Goal: Task Accomplishment & Management: Manage account settings

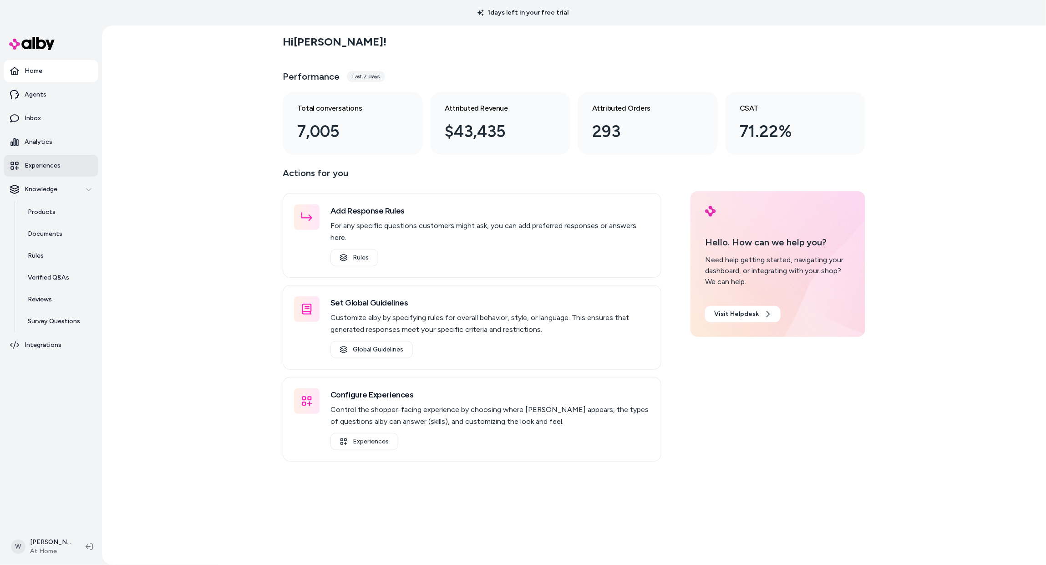
click at [41, 170] on p "Experiences" at bounding box center [43, 165] width 36 height 9
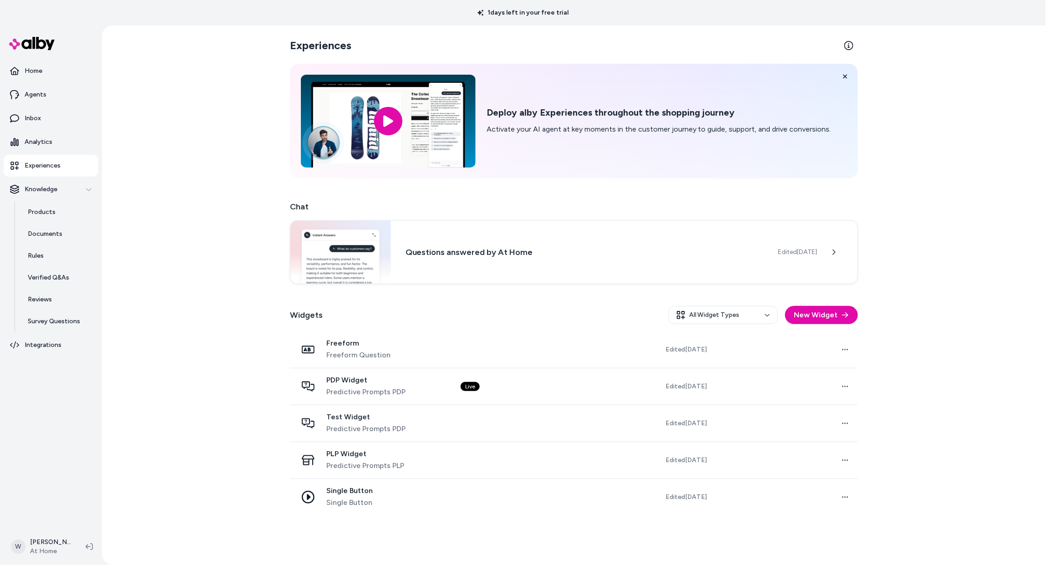
scroll to position [11, 0]
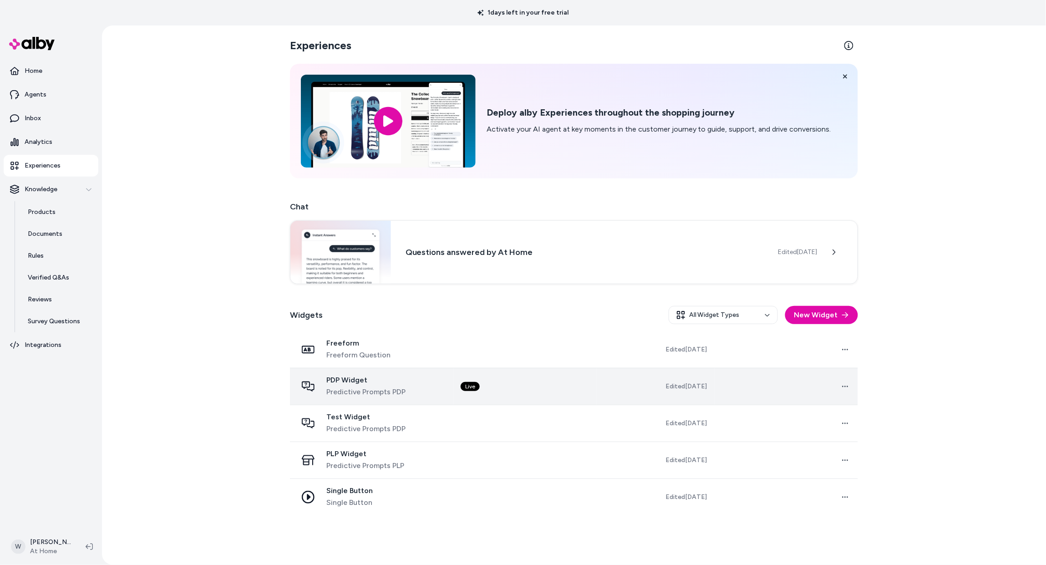
click at [536, 405] on td "Live" at bounding box center [524, 386] width 143 height 37
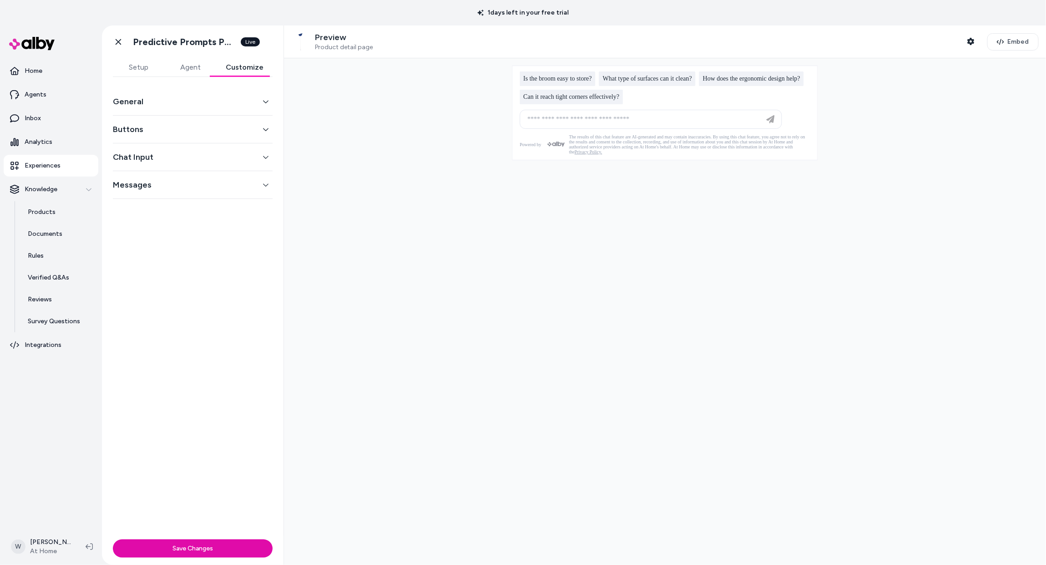
click at [256, 69] on button "Customize" at bounding box center [245, 67] width 56 height 18
click at [247, 108] on button "General" at bounding box center [193, 101] width 160 height 13
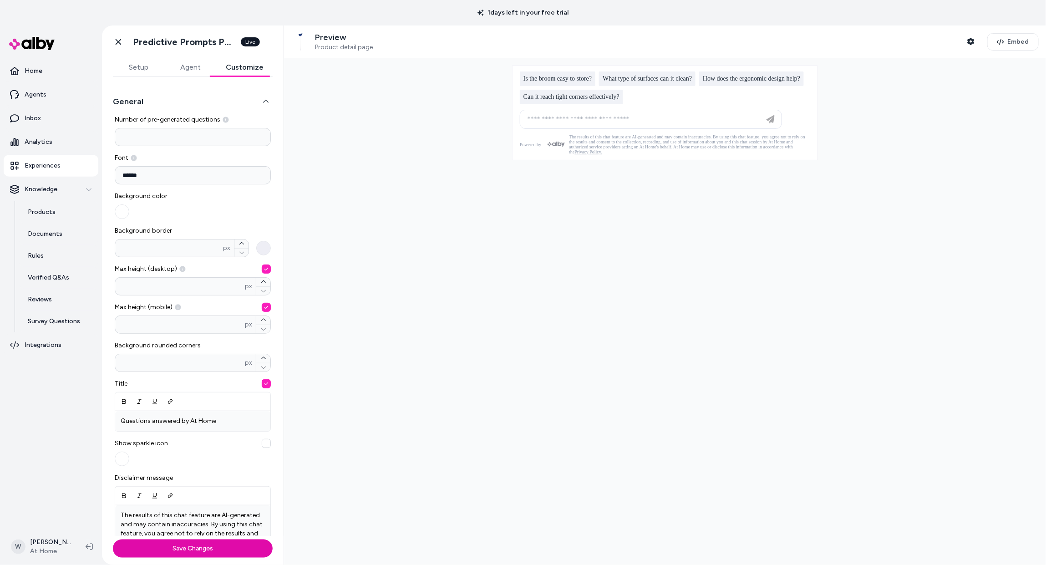
scroll to position [189, 0]
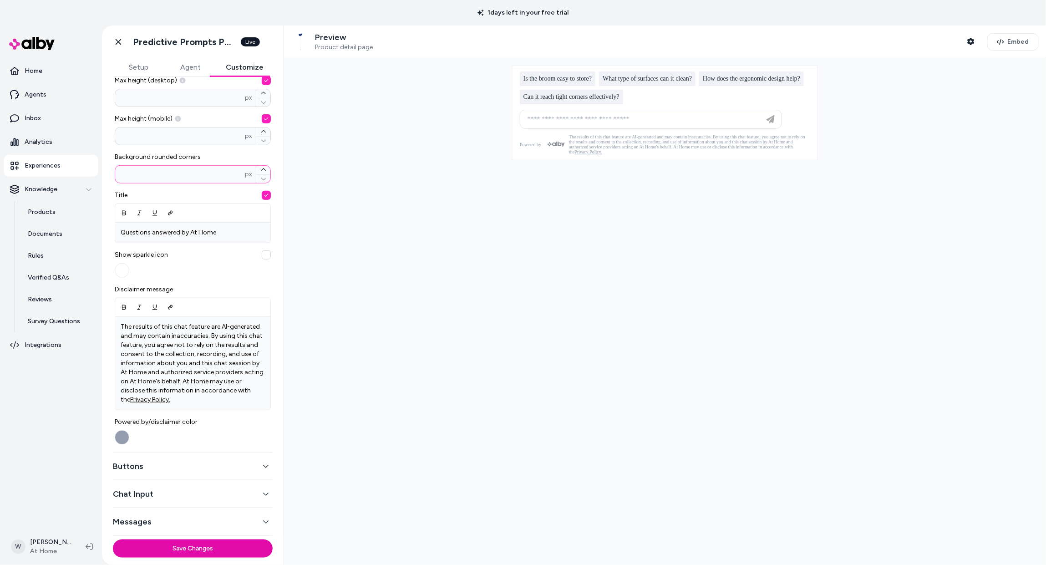
drag, startPoint x: 139, startPoint y: 210, endPoint x: 124, endPoint y: 210, distance: 15.5
click at [124, 210] on div "General Number of pre-generated questions * Font ****** Background color Backgr…" at bounding box center [193, 117] width 182 height 459
click at [271, 278] on div "Show sparkle icon" at bounding box center [193, 263] width 156 height 27
click at [223, 545] on button "Save Changes" at bounding box center [193, 548] width 160 height 18
drag, startPoint x: 159, startPoint y: 215, endPoint x: 124, endPoint y: 214, distance: 35.1
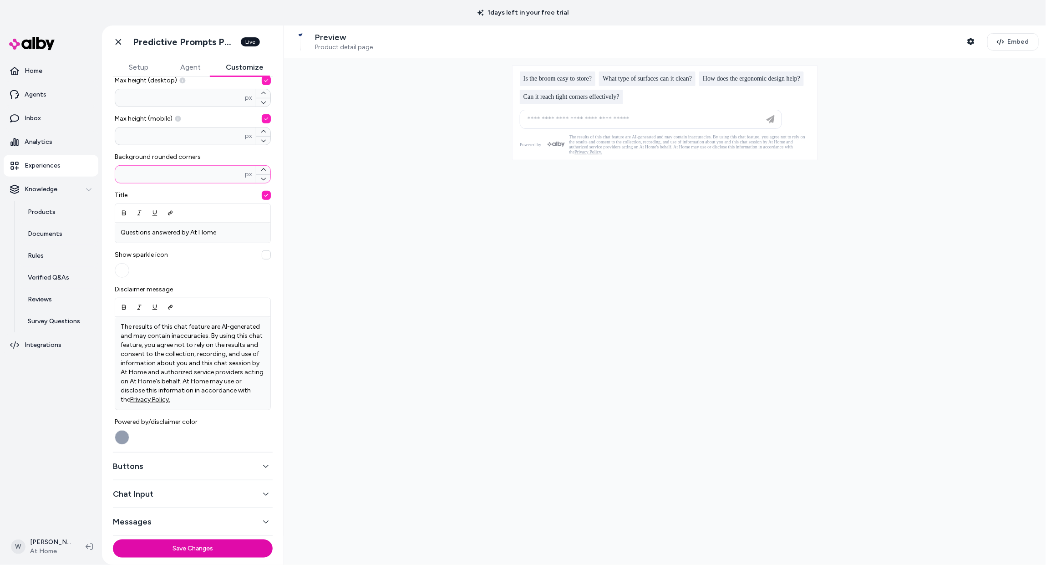
click at [124, 214] on div "General Number of pre-generated questions * Font ****** Background color Backgr…" at bounding box center [193, 117] width 182 height 459
type input "*"
click at [204, 543] on button "Save Changes" at bounding box center [193, 548] width 160 height 18
click at [269, 463] on icon "button" at bounding box center [266, 466] width 6 height 6
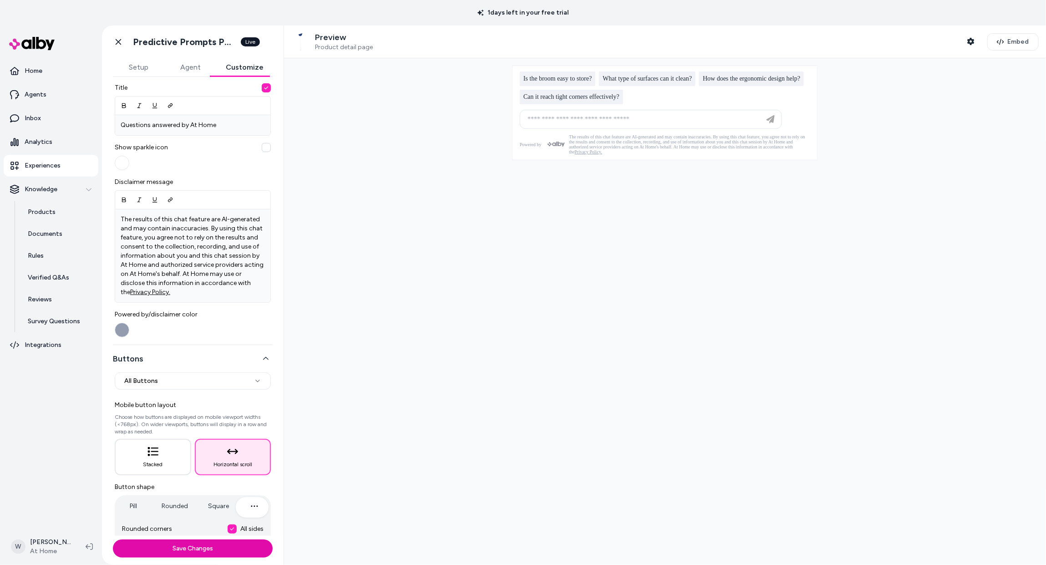
scroll to position [0, 0]
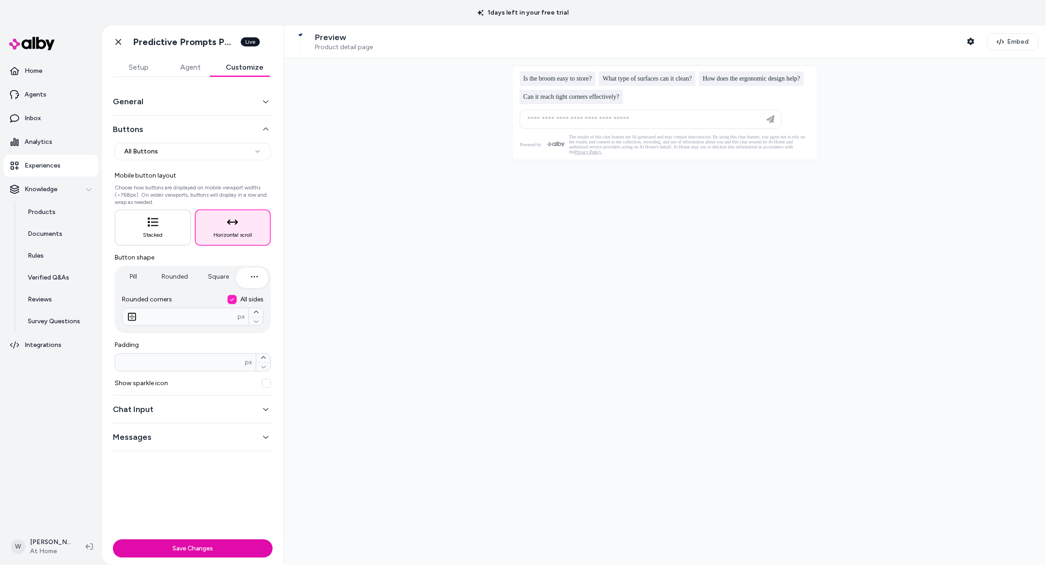
click at [252, 416] on button "Chat Input" at bounding box center [193, 409] width 160 height 13
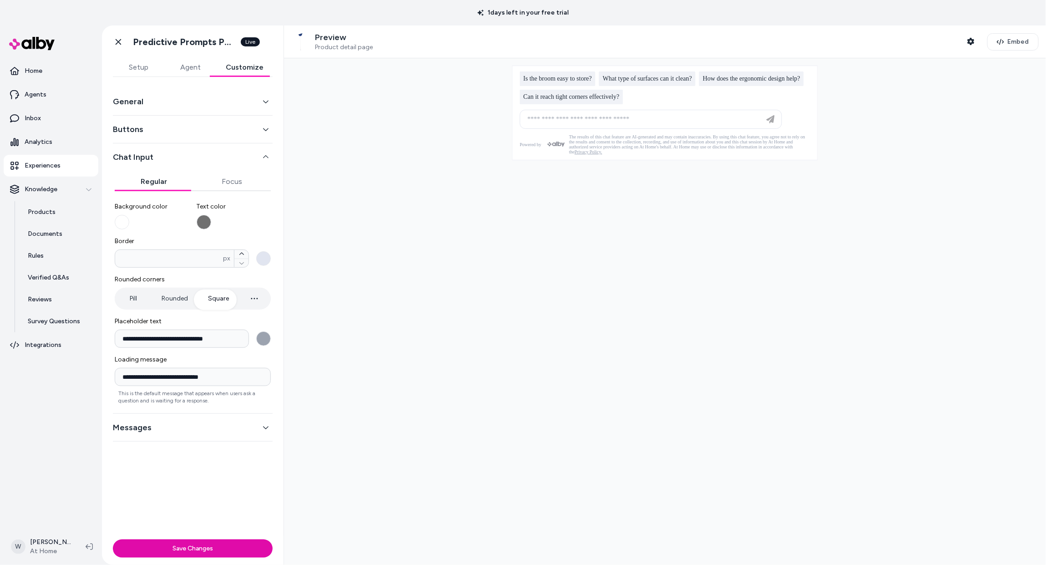
click at [180, 308] on button "Rounded" at bounding box center [175, 299] width 45 height 18
click at [224, 547] on button "Save Changes" at bounding box center [193, 548] width 160 height 18
click at [267, 434] on button "Messages" at bounding box center [193, 427] width 160 height 13
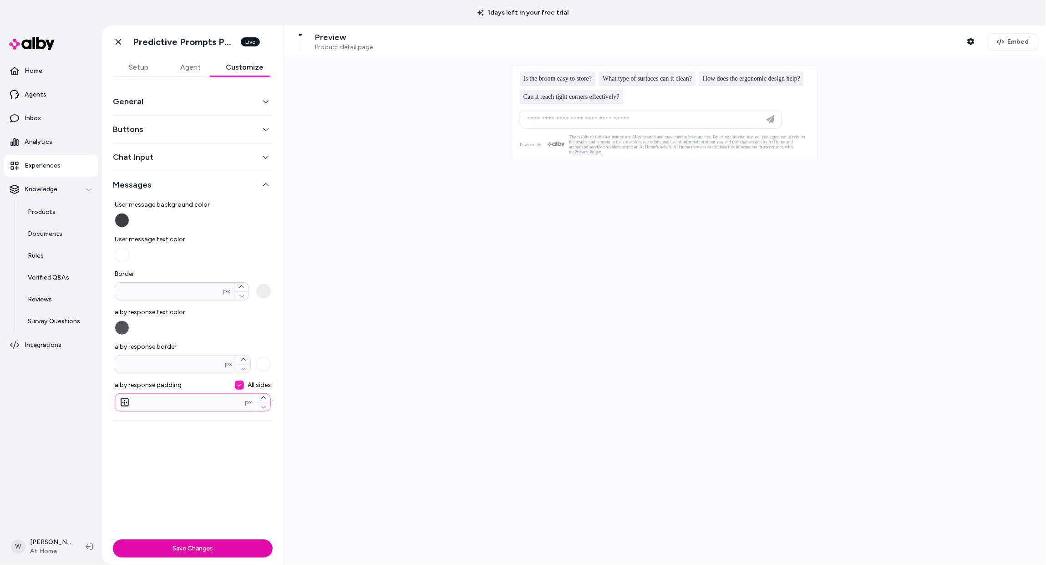
drag, startPoint x: 211, startPoint y: 450, endPoint x: 131, endPoint y: 449, distance: 80.1
click at [131, 407] on input "**" at bounding box center [180, 402] width 130 height 9
type input "*"
click at [212, 548] on button "Save Changes" at bounding box center [193, 548] width 160 height 18
drag, startPoint x: 163, startPoint y: 326, endPoint x: 104, endPoint y: 317, distance: 59.3
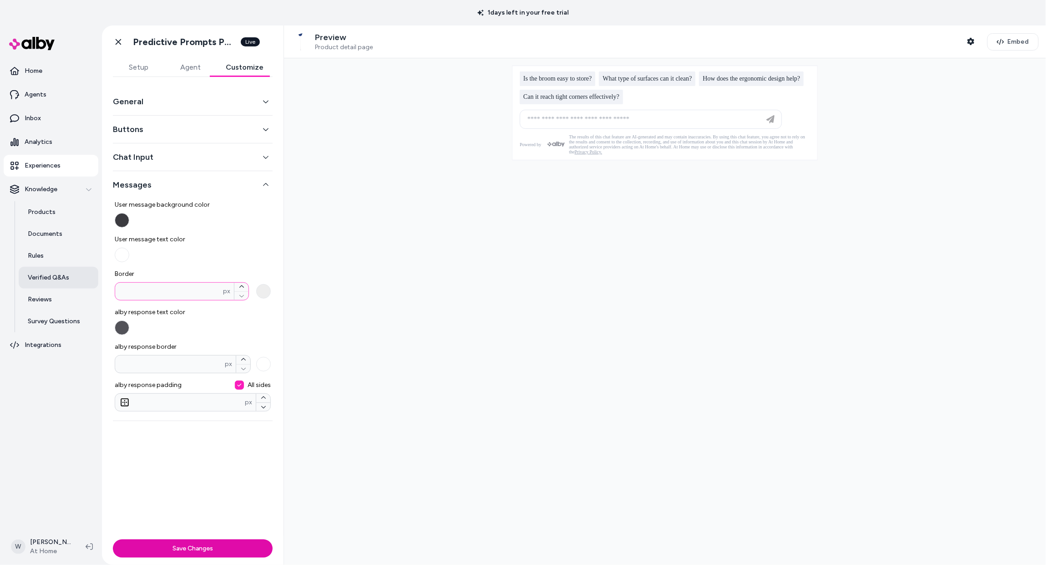
click at [104, 317] on section "Home Agents Inbox Analytics Experiences Knowledge Products Documents Rules Veri…" at bounding box center [523, 307] width 1046 height 565
click at [257, 108] on button "General" at bounding box center [193, 101] width 160 height 13
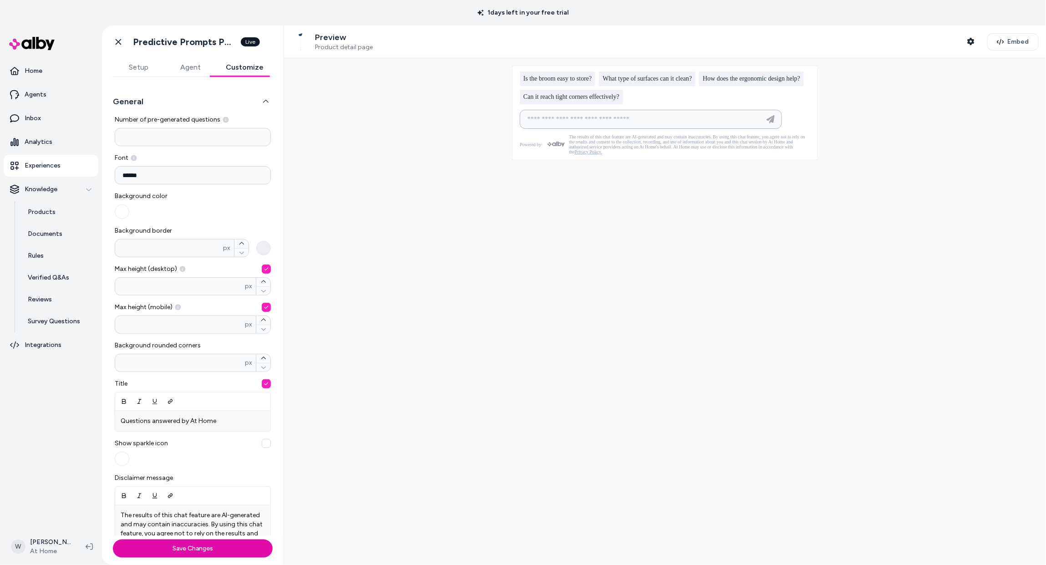
click at [580, 124] on input at bounding box center [641, 119] width 239 height 11
click at [579, 101] on span "Can it reach tight corners effectively?" at bounding box center [572, 96] width 96 height 7
type input "**********"
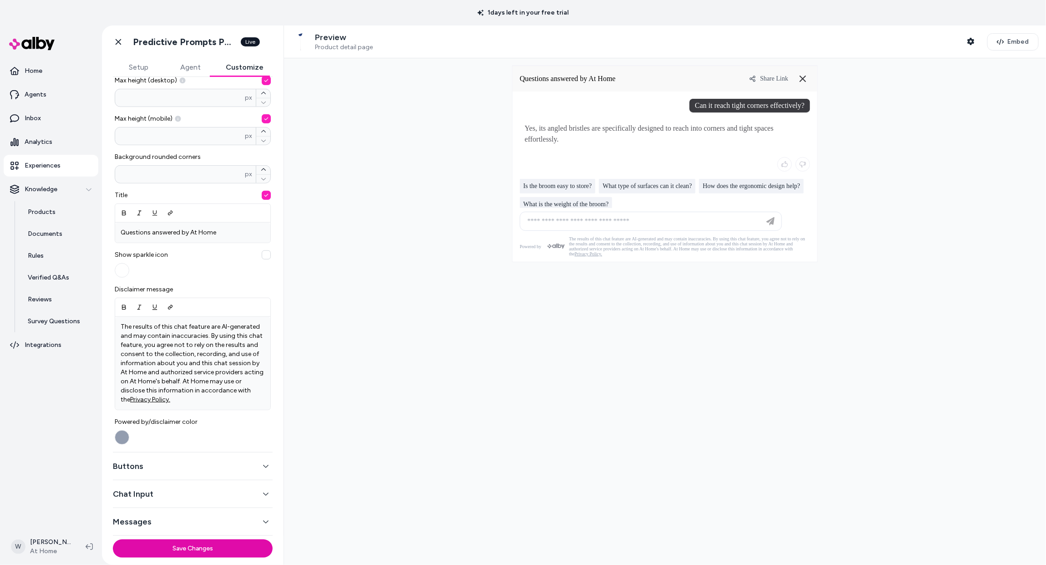
scroll to position [296, 0]
click at [189, 523] on button "Messages" at bounding box center [193, 521] width 160 height 13
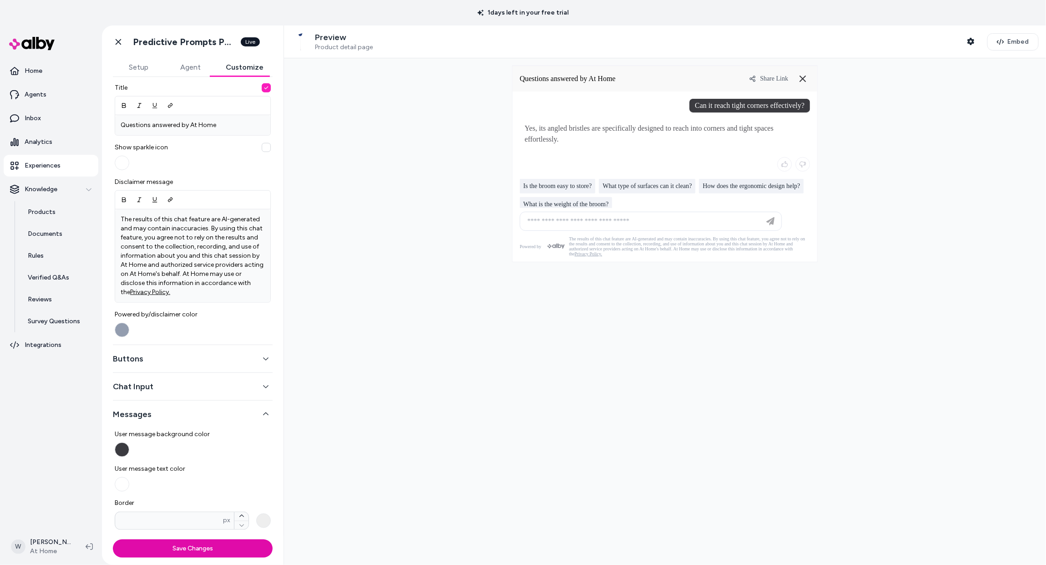
scroll to position [0, 0]
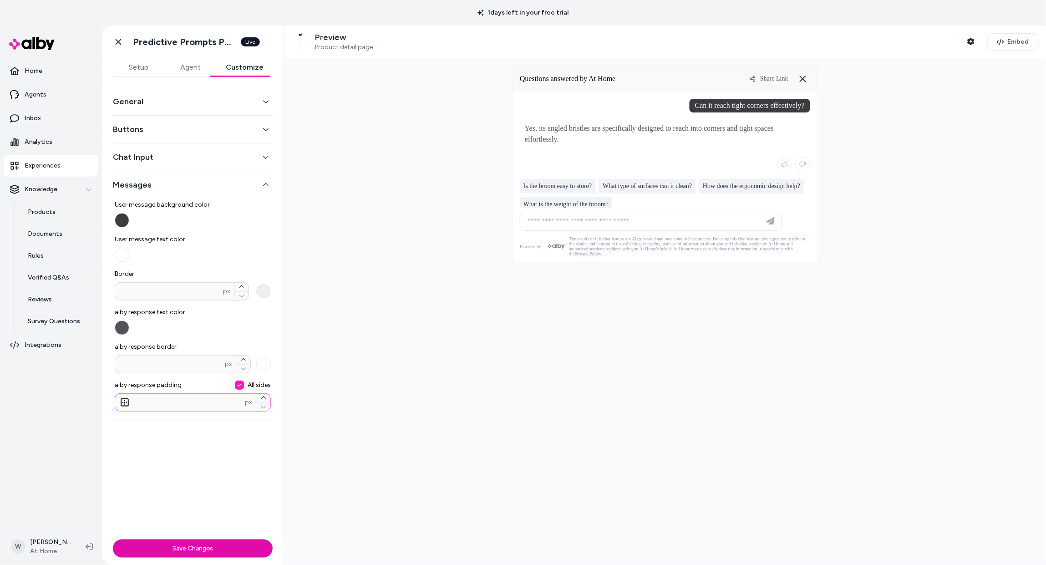
drag, startPoint x: 183, startPoint y: 448, endPoint x: 177, endPoint y: 451, distance: 7.2
click at [148, 407] on input "*" at bounding box center [180, 402] width 130 height 9
click at [350, 433] on div at bounding box center [665, 311] width 762 height 507
click at [41, 147] on p "Analytics" at bounding box center [39, 141] width 28 height 9
